Goal: Task Accomplishment & Management: Manage account settings

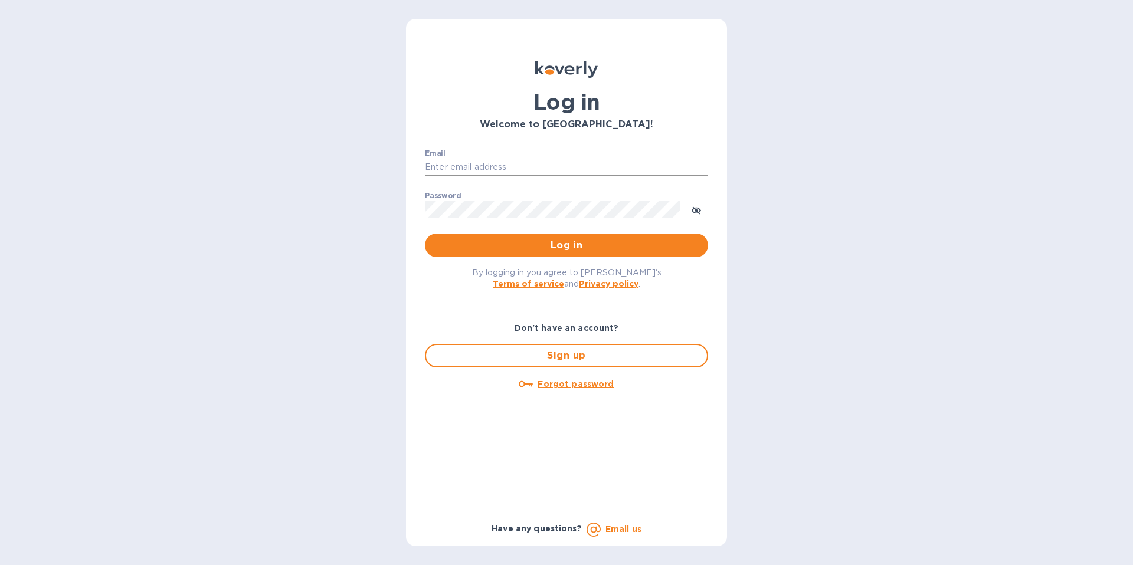
click at [464, 165] on input "Email" at bounding box center [566, 168] width 283 height 18
type input "[EMAIL_ADDRESS][DOMAIN_NAME]"
click at [566, 246] on span "Log in" at bounding box center [566, 245] width 264 height 14
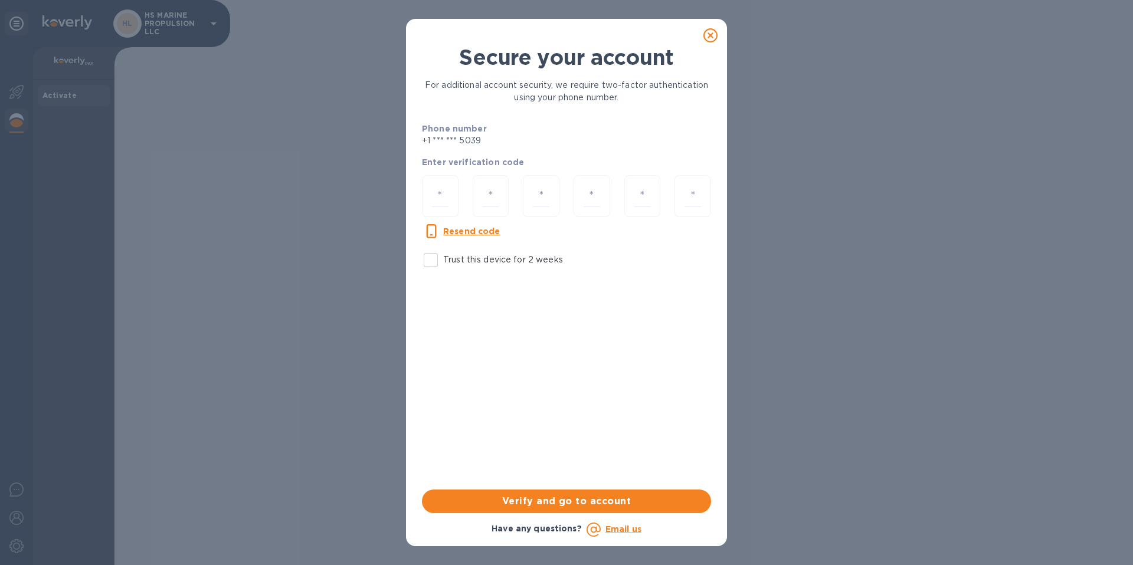
click at [710, 35] on icon at bounding box center [710, 35] width 14 height 14
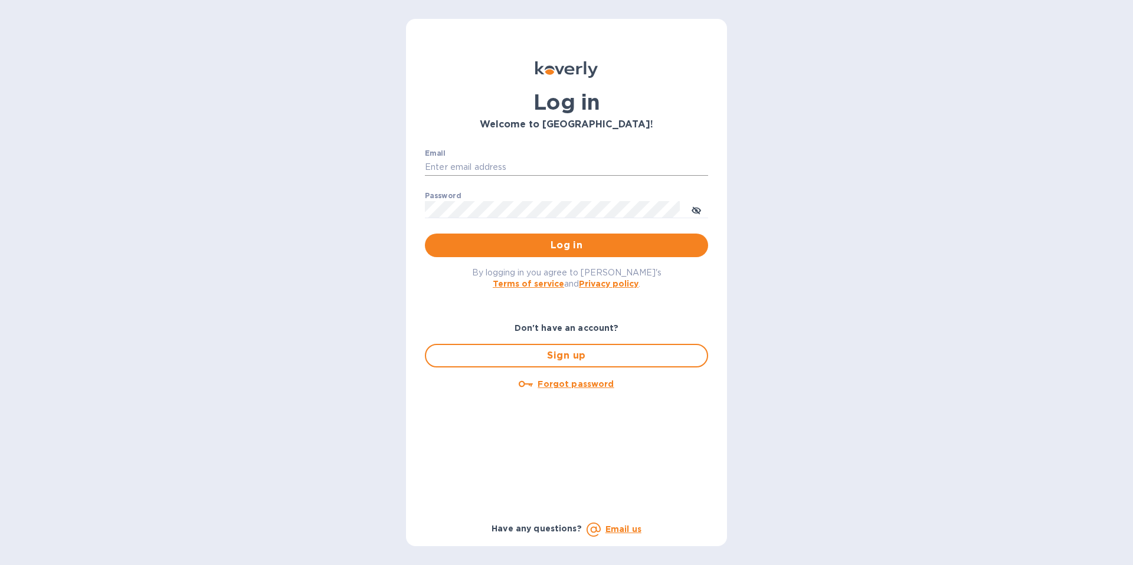
click at [512, 164] on input "Email" at bounding box center [566, 168] width 283 height 18
type input "[EMAIL_ADDRESS][DOMAIN_NAME]"
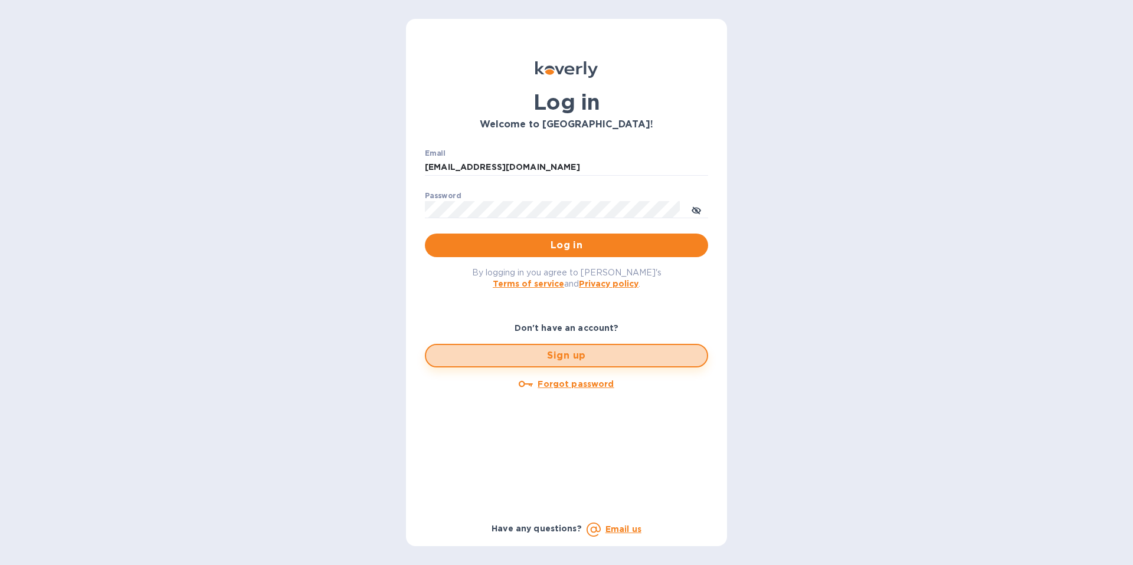
click at [564, 358] on span "Sign up" at bounding box center [566, 356] width 262 height 14
